Goal: Task Accomplishment & Management: Manage account settings

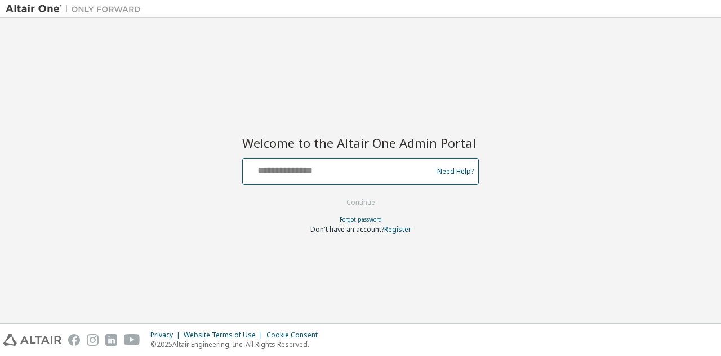
click at [269, 175] on input "text" at bounding box center [339, 169] width 184 height 16
type input "**********"
click at [335, 194] on button "Continue" at bounding box center [361, 202] width 52 height 17
